Goal: Transaction & Acquisition: Purchase product/service

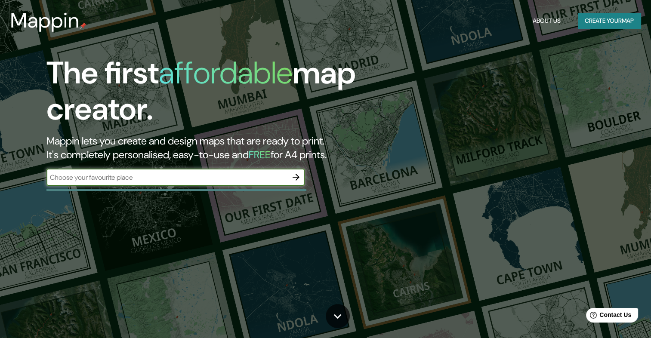
click at [605, 25] on button "Create your map" at bounding box center [609, 21] width 63 height 16
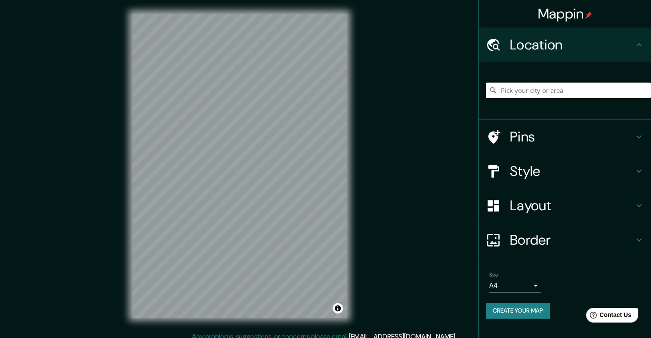
click at [552, 92] on input "Pick your city or area" at bounding box center [568, 90] width 165 height 15
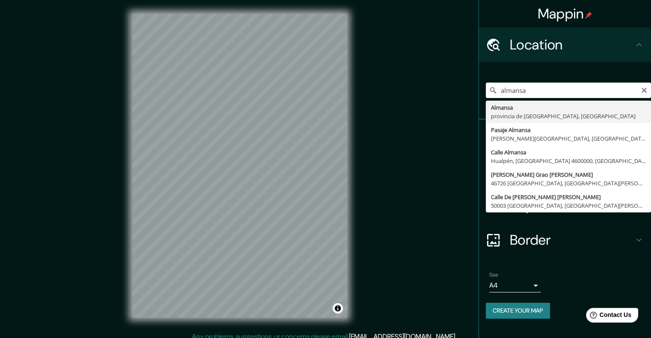
type input "[GEOGRAPHIC_DATA], provincia de [GEOGRAPHIC_DATA], [GEOGRAPHIC_DATA]"
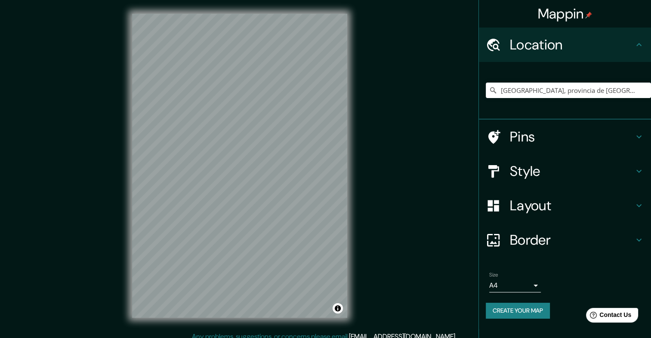
drag, startPoint x: 605, startPoint y: 0, endPoint x: 387, endPoint y: 57, distance: 225.9
click at [386, 57] on div "Mappin Location [GEOGRAPHIC_DATA], [GEOGRAPHIC_DATA], [GEOGRAPHIC_DATA] Pins St…" at bounding box center [325, 173] width 651 height 346
click at [574, 139] on h4 "Pins" at bounding box center [572, 136] width 124 height 17
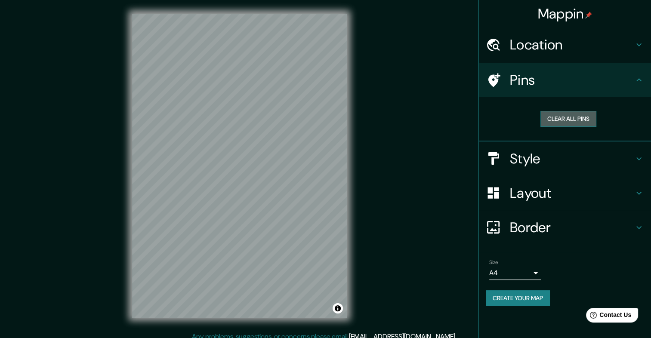
click at [574, 122] on button "Clear all pins" at bounding box center [568, 119] width 56 height 16
click at [585, 119] on button "Clear all pins" at bounding box center [568, 119] width 56 height 16
click at [584, 162] on h4 "Style" at bounding box center [572, 158] width 124 height 17
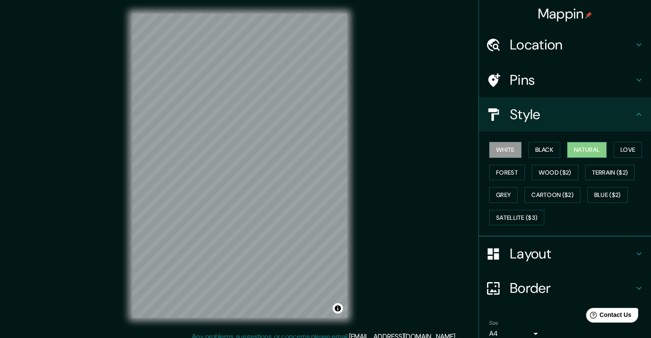
click at [583, 153] on button "Natural" at bounding box center [587, 150] width 40 height 16
click at [528, 152] on button "Black" at bounding box center [544, 150] width 32 height 16
click at [581, 152] on button "Natural" at bounding box center [587, 150] width 40 height 16
click at [507, 168] on button "Forest" at bounding box center [507, 173] width 36 height 16
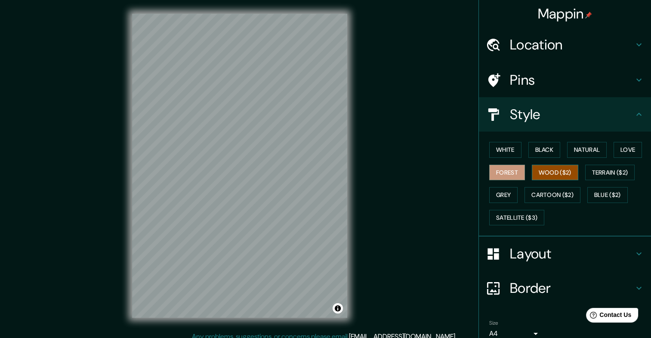
click at [543, 170] on button "Wood ($2)" at bounding box center [555, 173] width 46 height 16
click at [601, 174] on button "Terrain ($2)" at bounding box center [610, 173] width 50 height 16
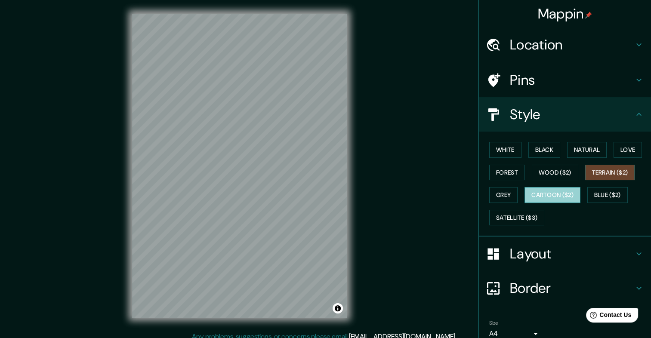
click at [557, 194] on button "Cartoon ($2)" at bounding box center [553, 195] width 56 height 16
click at [499, 194] on button "Grey" at bounding box center [503, 195] width 28 height 16
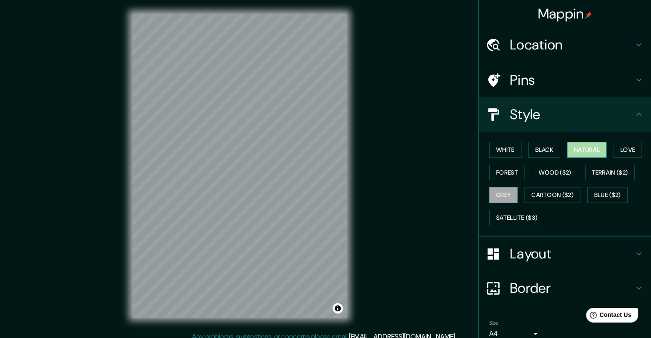
click at [578, 148] on button "Natural" at bounding box center [587, 150] width 40 height 16
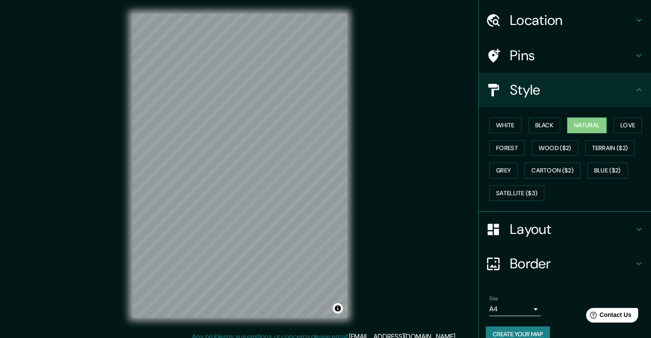
scroll to position [38, 0]
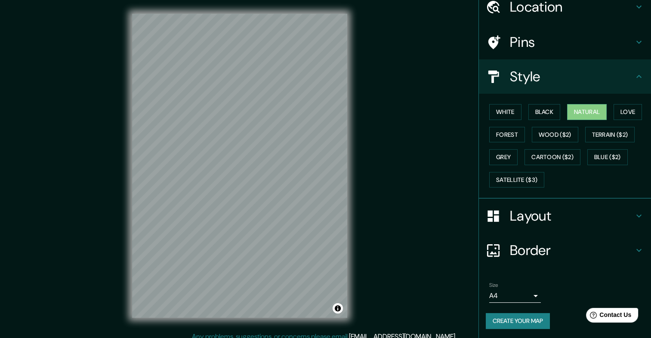
click at [529, 203] on div "Layout" at bounding box center [565, 216] width 172 height 34
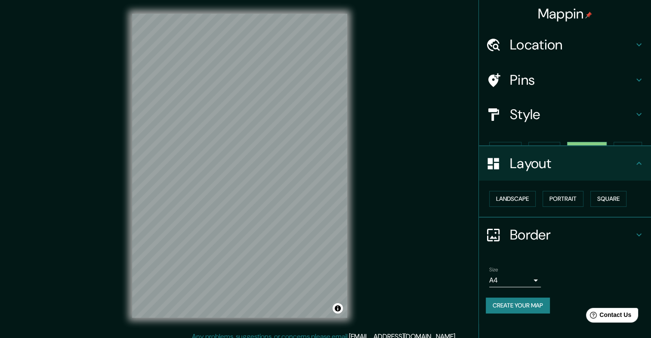
scroll to position [0, 0]
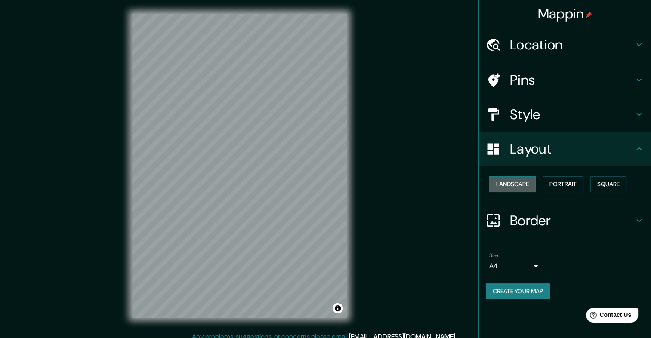
click at [519, 185] on button "Landscape" at bounding box center [512, 184] width 46 height 16
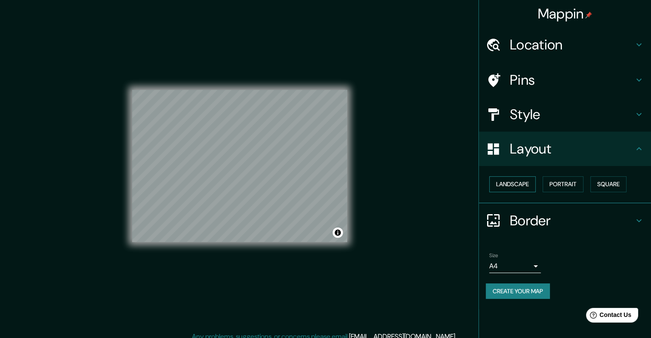
click at [519, 183] on button "Landscape" at bounding box center [512, 184] width 46 height 16
click at [568, 185] on button "Portrait" at bounding box center [563, 184] width 41 height 16
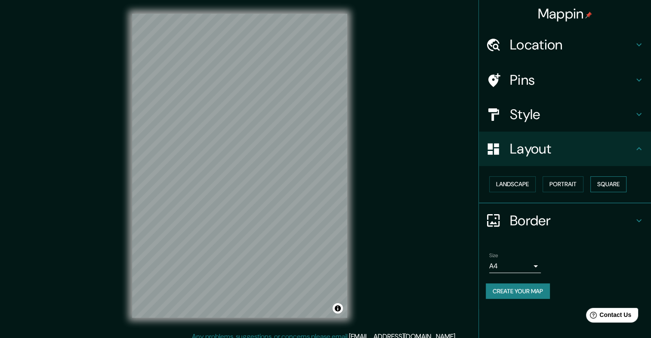
click at [617, 186] on button "Square" at bounding box center [608, 184] width 36 height 16
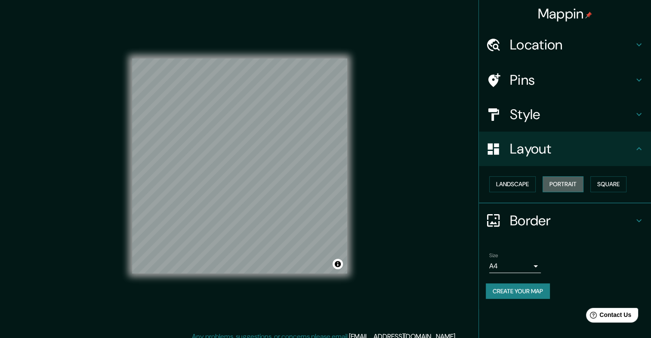
click at [558, 186] on button "Portrait" at bounding box center [563, 184] width 41 height 16
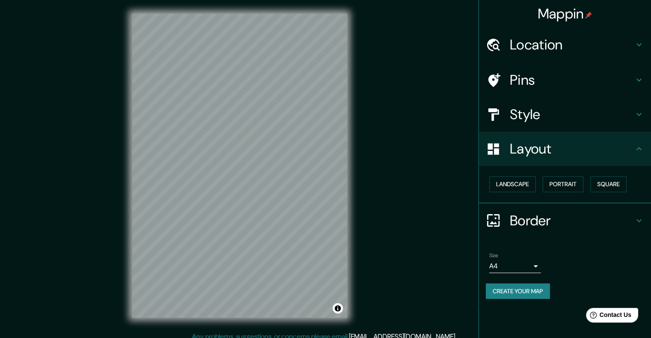
click at [571, 217] on h4 "Border" at bounding box center [572, 220] width 124 height 17
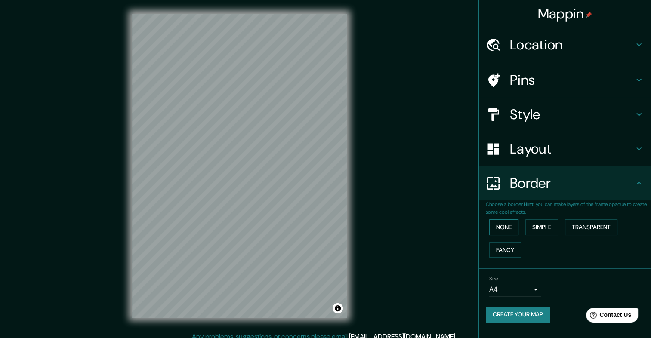
click at [506, 228] on button "None" at bounding box center [503, 227] width 29 height 16
click at [549, 228] on button "Simple" at bounding box center [541, 227] width 33 height 16
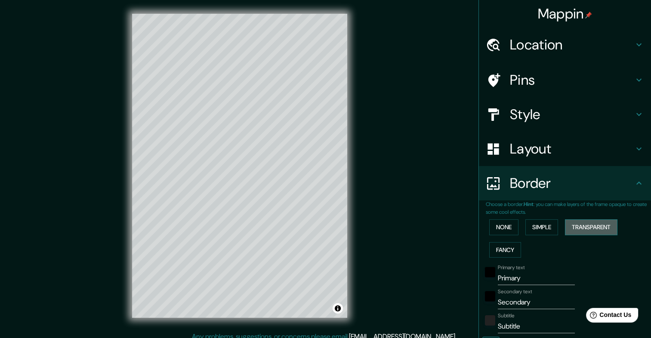
click at [607, 228] on button "Transparent" at bounding box center [591, 227] width 52 height 16
click at [503, 248] on button "Fancy" at bounding box center [505, 250] width 32 height 16
click at [494, 228] on button "None" at bounding box center [503, 227] width 29 height 16
